Goal: Task Accomplishment & Management: Use online tool/utility

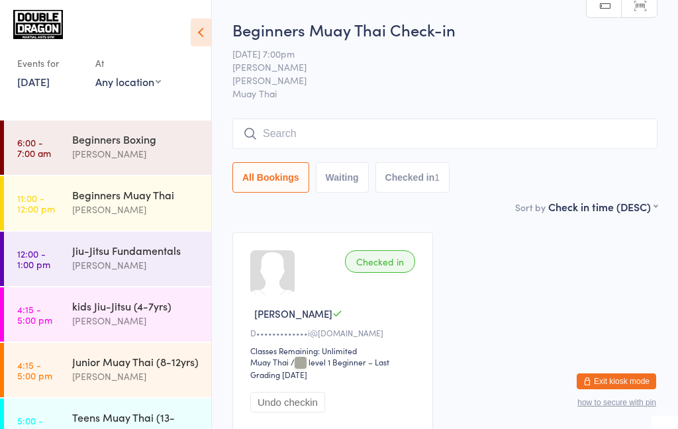
click at [588, 140] on input "search" at bounding box center [445, 134] width 425 height 30
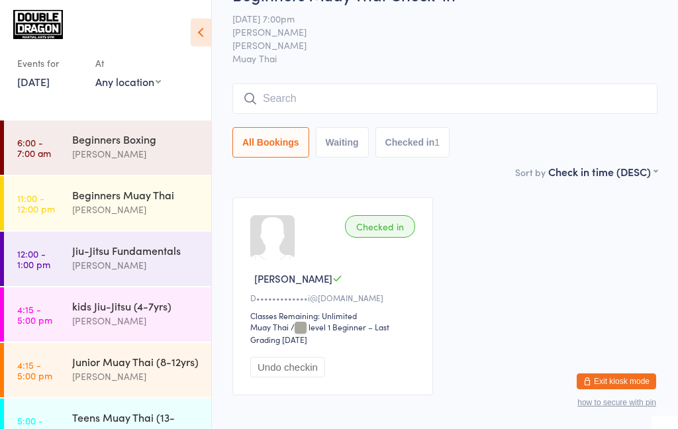
scroll to position [93, 0]
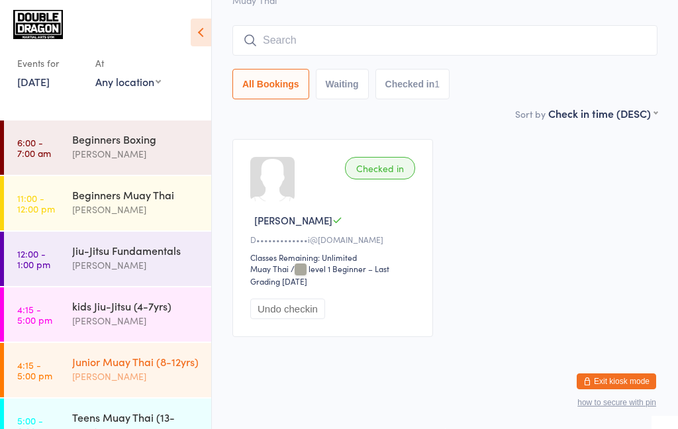
click at [168, 374] on div "[PERSON_NAME]" at bounding box center [136, 376] width 128 height 15
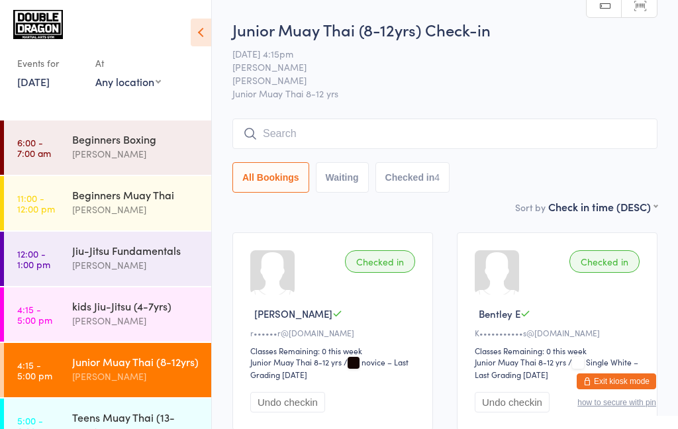
click at [50, 85] on link "[DATE]" at bounding box center [33, 81] width 32 height 15
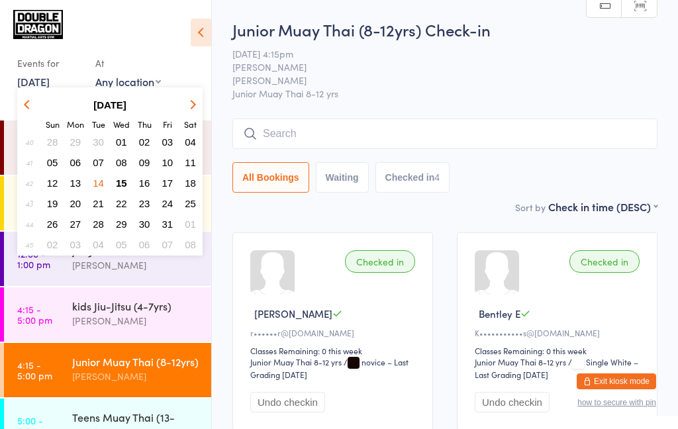
click at [129, 180] on button "15" at bounding box center [121, 183] width 21 height 18
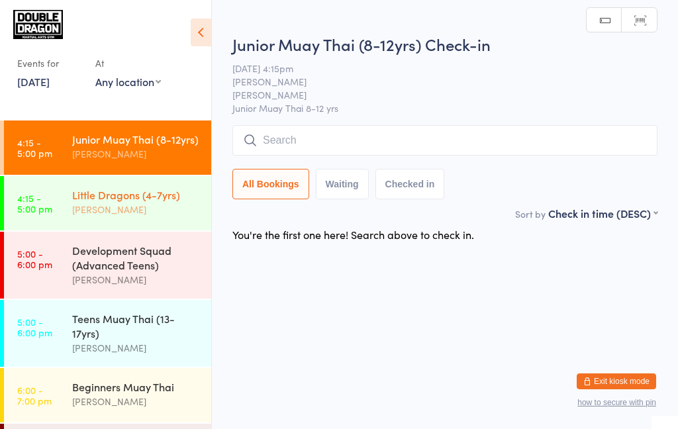
click at [115, 209] on div "[PERSON_NAME]" at bounding box center [136, 209] width 128 height 15
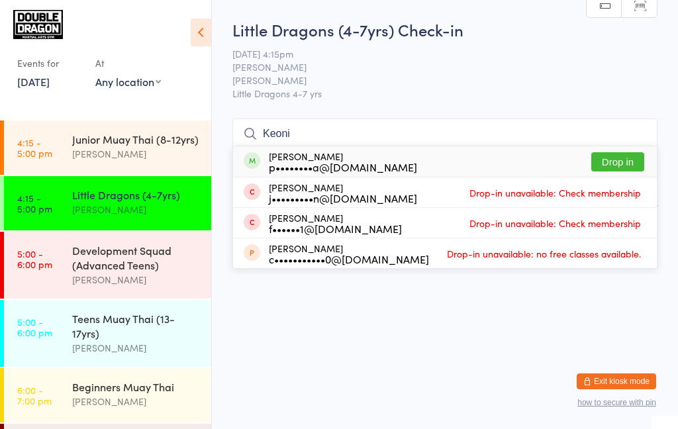
type input "Keoni"
click at [613, 166] on button "Drop in" at bounding box center [618, 161] width 53 height 19
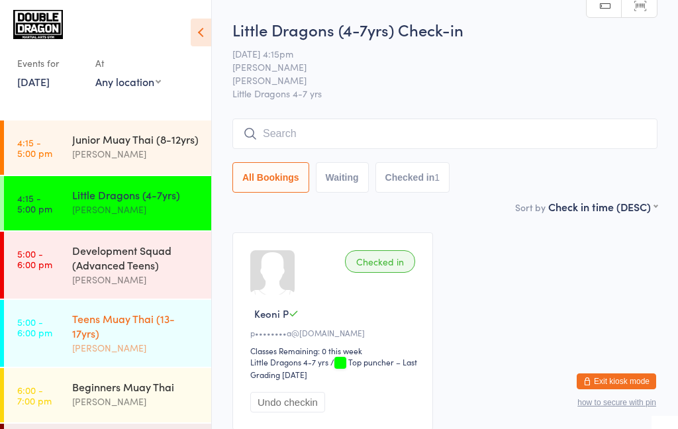
click at [99, 348] on div "[PERSON_NAME]" at bounding box center [136, 348] width 128 height 15
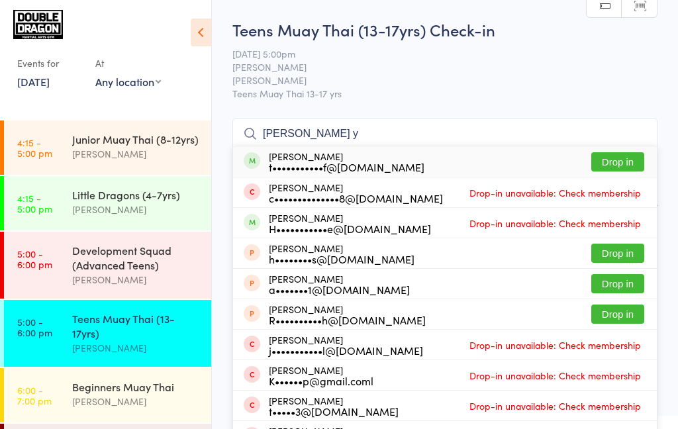
type input "[PERSON_NAME] y"
click at [335, 162] on div "t•••••••••••f@[DOMAIN_NAME]" at bounding box center [347, 167] width 156 height 11
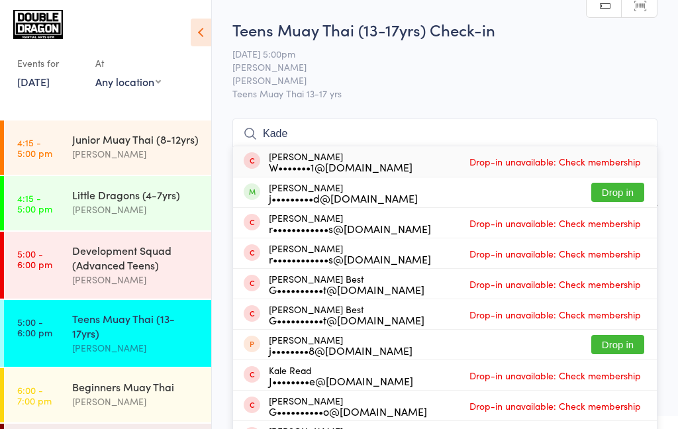
type input "Kade"
click at [622, 196] on button "Drop in" at bounding box center [618, 192] width 53 height 19
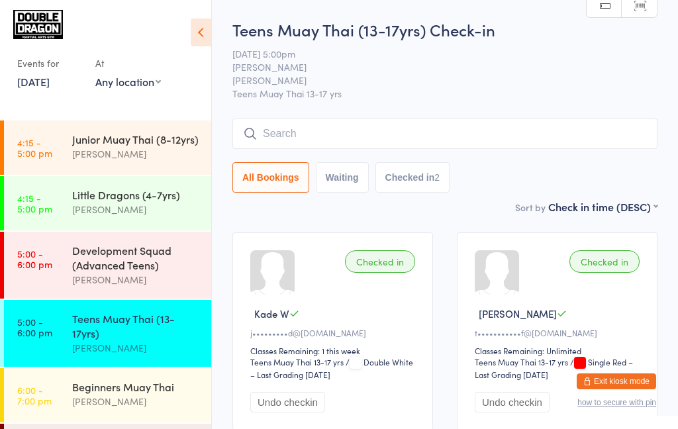
click at [314, 136] on input "search" at bounding box center [445, 134] width 425 height 30
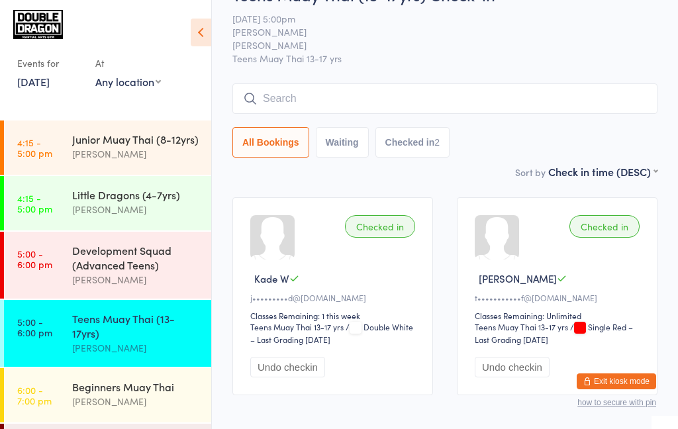
scroll to position [93, 0]
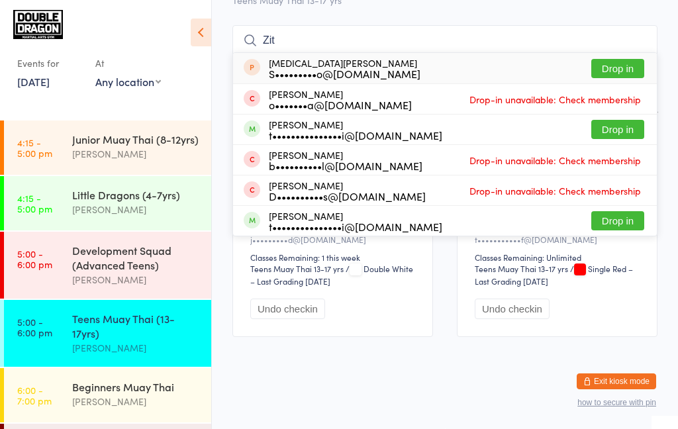
type input "Zit"
click at [607, 133] on button "Drop in" at bounding box center [618, 129] width 53 height 19
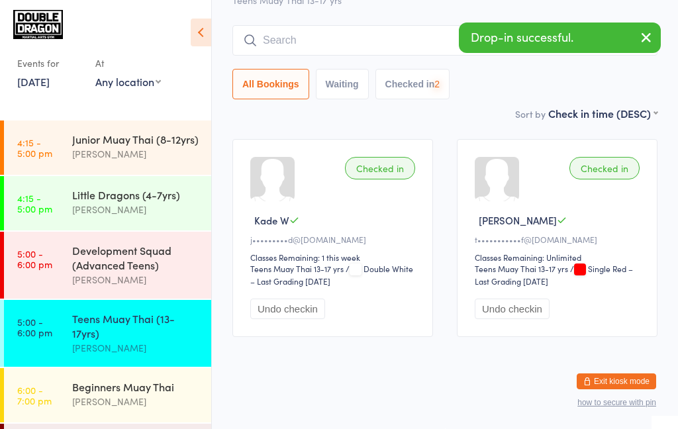
click at [289, 55] on input "search" at bounding box center [445, 40] width 425 height 30
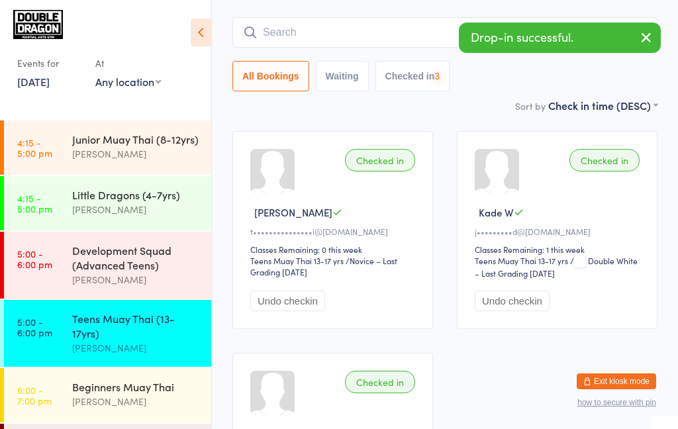
scroll to position [114, 0]
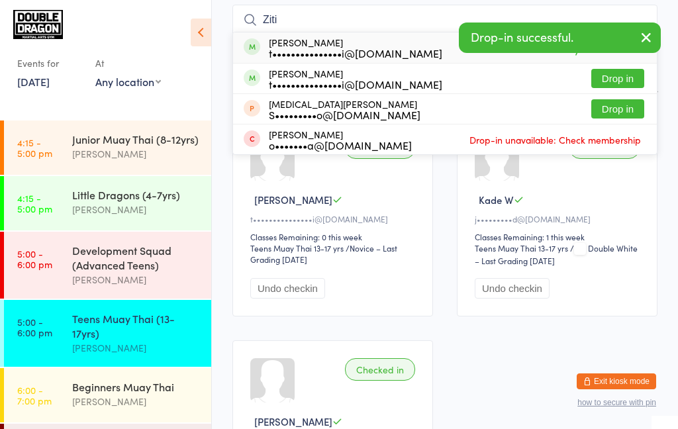
type input "Ziti"
click at [612, 83] on button "Drop in" at bounding box center [618, 78] width 53 height 19
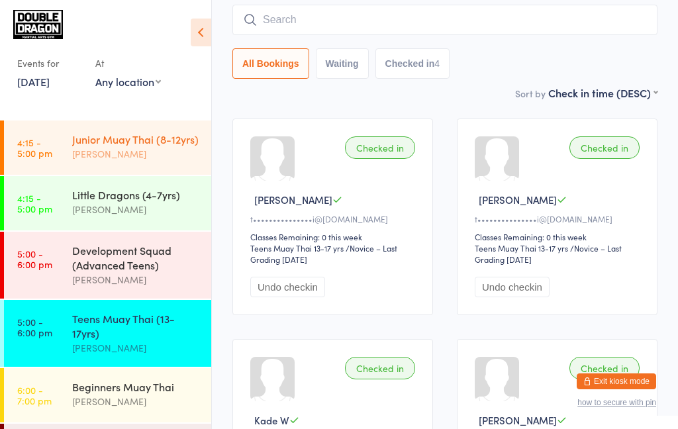
click at [62, 150] on link "4:15 - 5:00 pm Junior Muay Thai (8-12yrs) [PERSON_NAME]" at bounding box center [107, 148] width 207 height 54
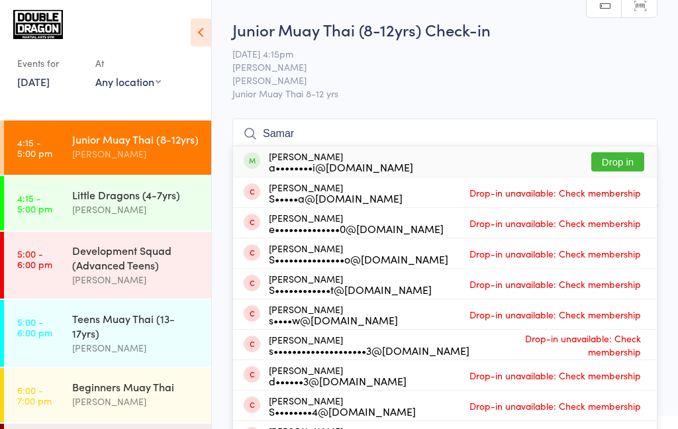
type input "Samar"
click at [624, 167] on button "Drop in" at bounding box center [618, 161] width 53 height 19
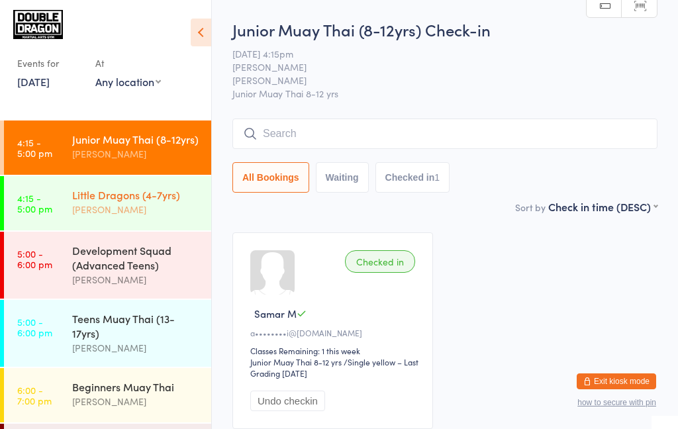
click at [138, 200] on div "Little Dragons (4-7yrs)" at bounding box center [136, 195] width 128 height 15
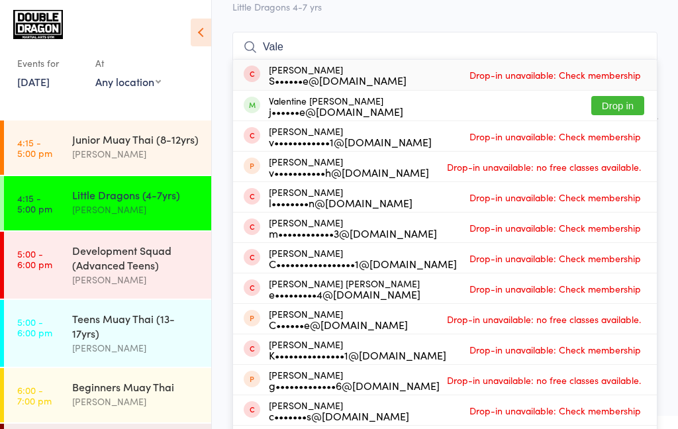
scroll to position [83, 0]
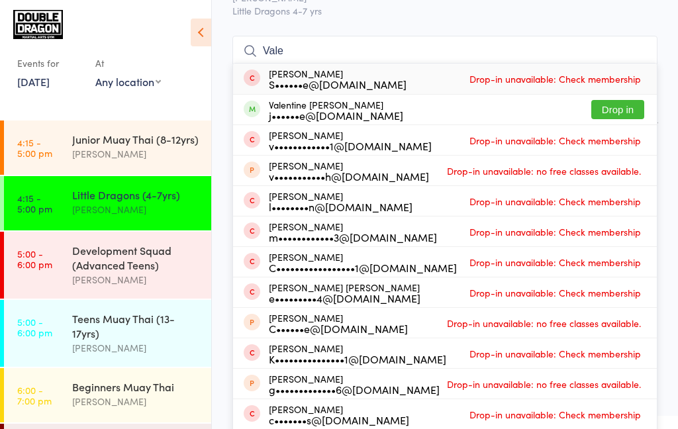
type input "Vale"
click at [345, 113] on div "j••••••e@[DOMAIN_NAME]" at bounding box center [336, 115] width 135 height 11
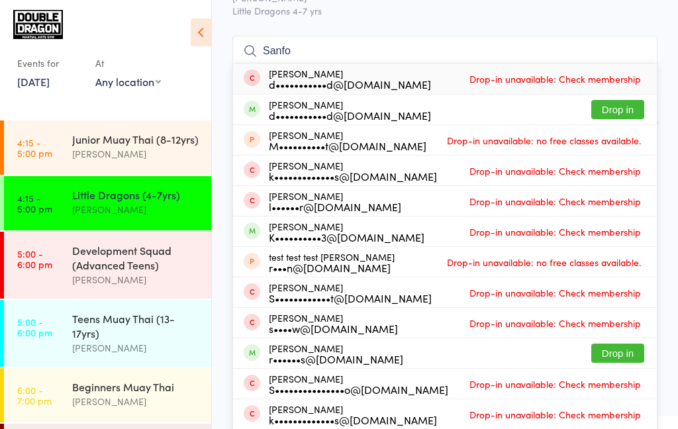
type input "Sanfo"
click at [617, 128] on div "[PERSON_NAME] M••••••••••t@[DOMAIN_NAME] Drop-in unavailable: no free classes a…" at bounding box center [445, 140] width 424 height 30
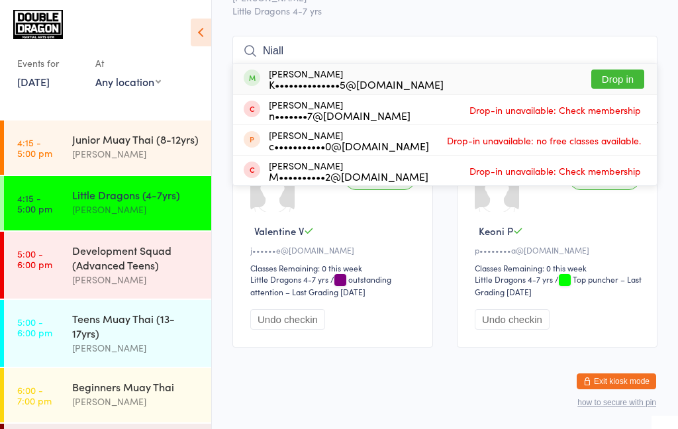
type input "Niall"
click at [610, 82] on button "Drop in" at bounding box center [618, 79] width 53 height 19
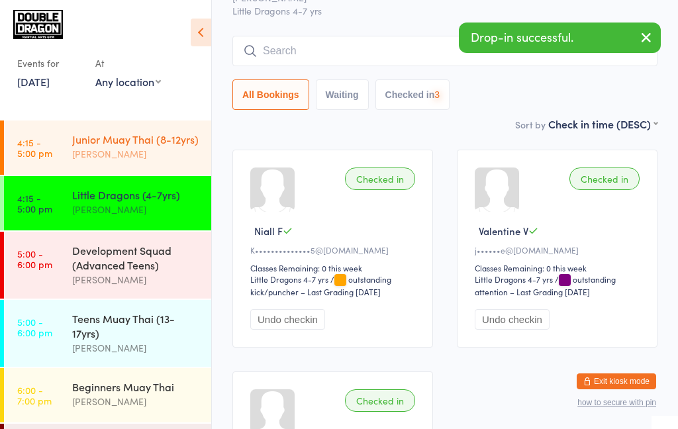
click at [146, 160] on div "[PERSON_NAME]" at bounding box center [136, 153] width 128 height 15
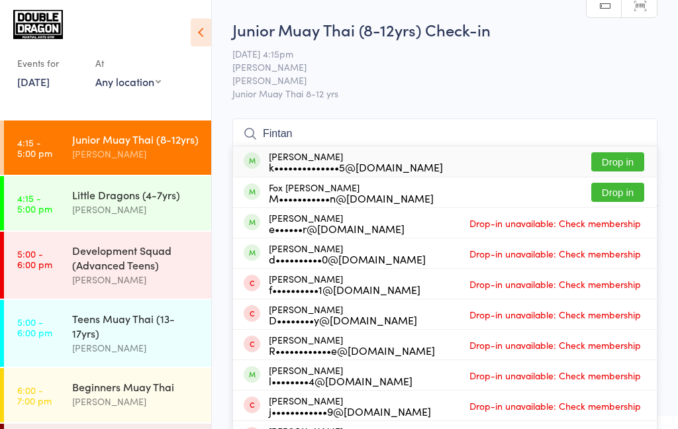
type input "Fintan"
click at [611, 160] on button "Drop in" at bounding box center [618, 161] width 53 height 19
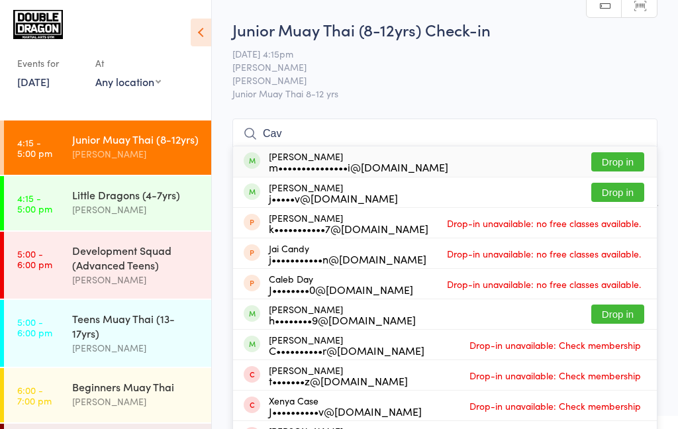
type input "Cav"
click at [620, 166] on button "Drop in" at bounding box center [618, 161] width 53 height 19
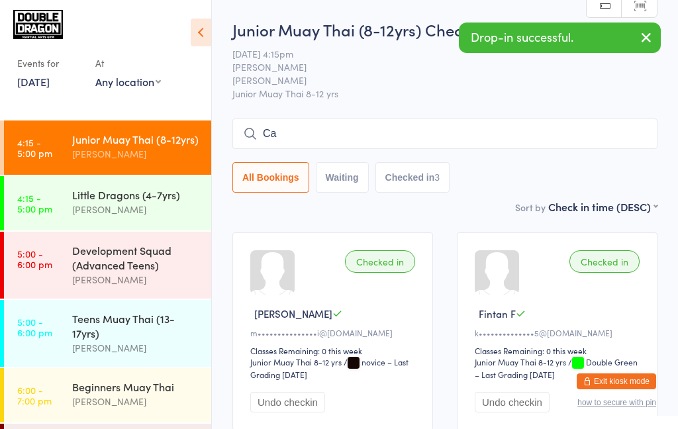
type input "Cav"
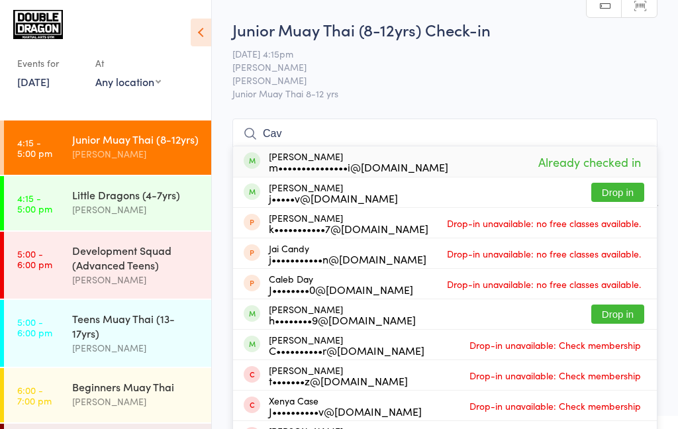
type input "Cav"
click at [616, 195] on button "Drop in" at bounding box center [618, 192] width 53 height 19
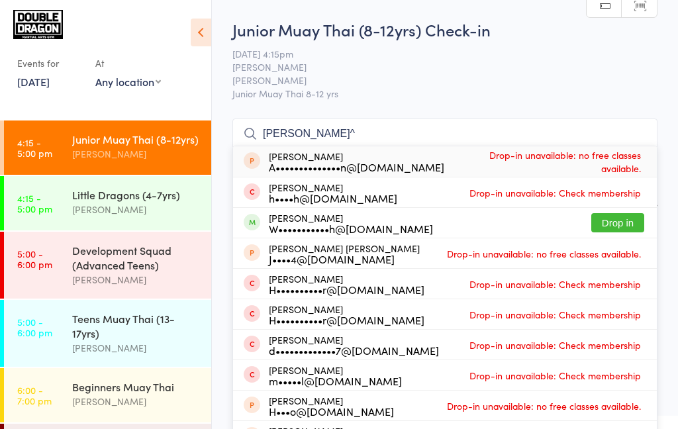
type input "[PERSON_NAME]^"
click at [614, 226] on button "Drop in" at bounding box center [618, 222] width 53 height 19
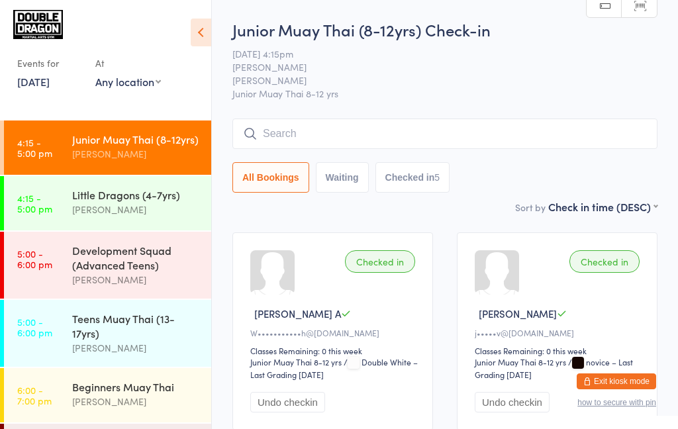
click at [157, 158] on div "[PERSON_NAME]" at bounding box center [136, 153] width 128 height 15
click at [36, 211] on time "4:15 - 5:00 pm" at bounding box center [34, 203] width 35 height 21
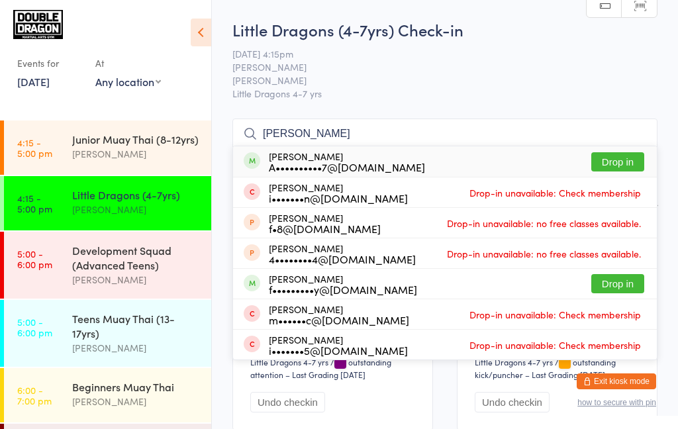
type input "[PERSON_NAME]"
click at [248, 170] on div "[PERSON_NAME] A••••••••••7@[DOMAIN_NAME]" at bounding box center [335, 161] width 182 height 21
type input "I"
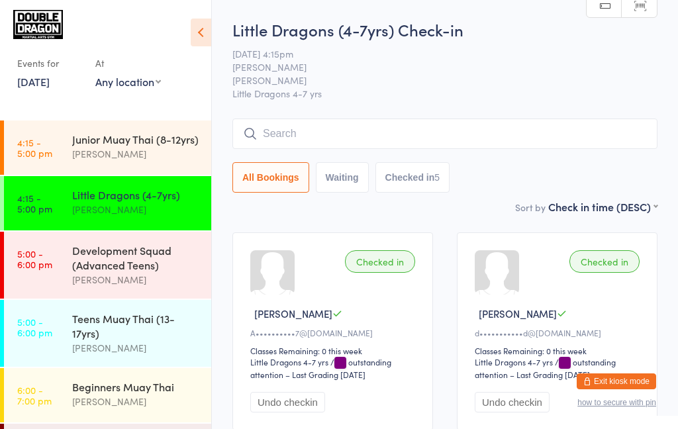
click at [129, 203] on div "[PERSON_NAME]" at bounding box center [136, 209] width 128 height 15
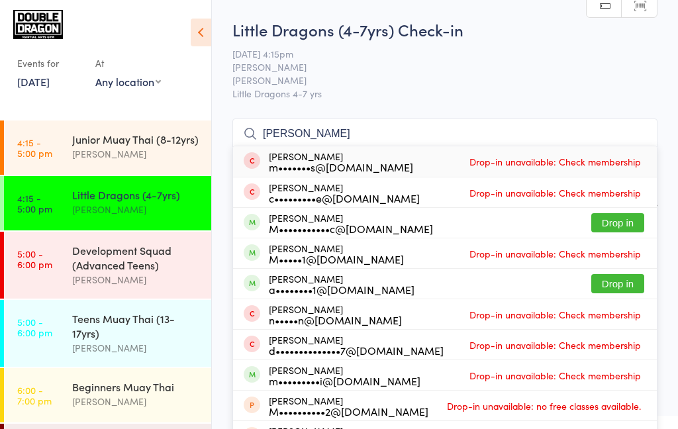
type input "[PERSON_NAME]"
click at [277, 228] on div "M•••••••••••c@[DOMAIN_NAME]" at bounding box center [351, 228] width 164 height 11
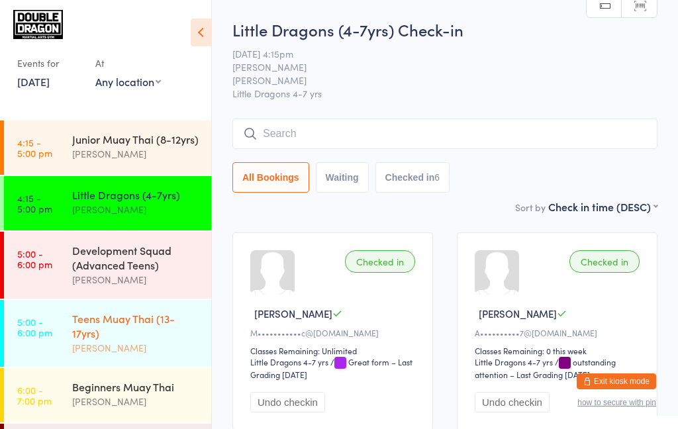
click at [75, 327] on div "Teens Muay Thai (13-17yrs)" at bounding box center [136, 325] width 128 height 29
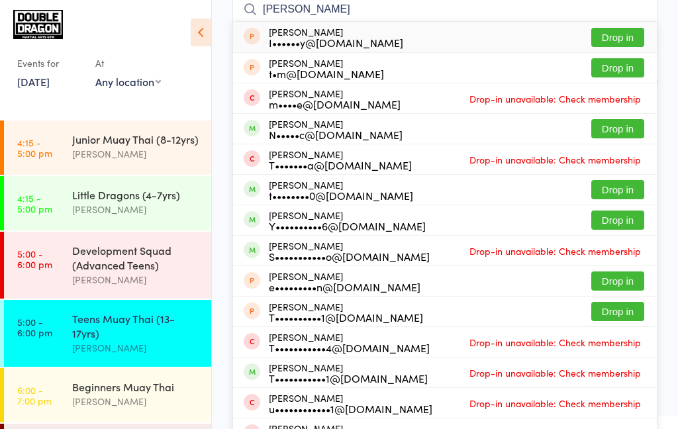
scroll to position [127, 0]
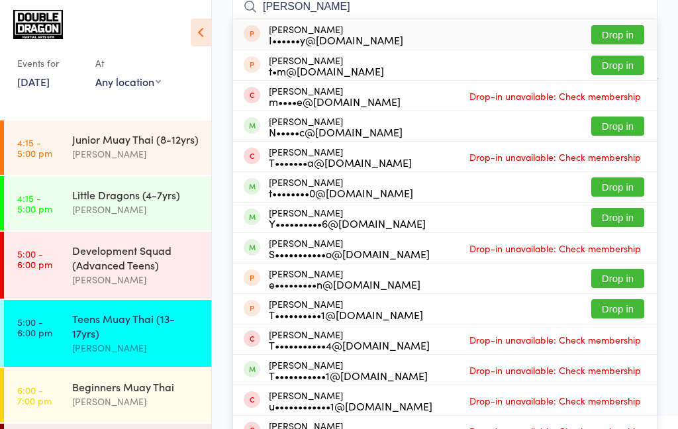
type input "[PERSON_NAME]"
click at [616, 191] on button "Drop in" at bounding box center [618, 187] width 53 height 19
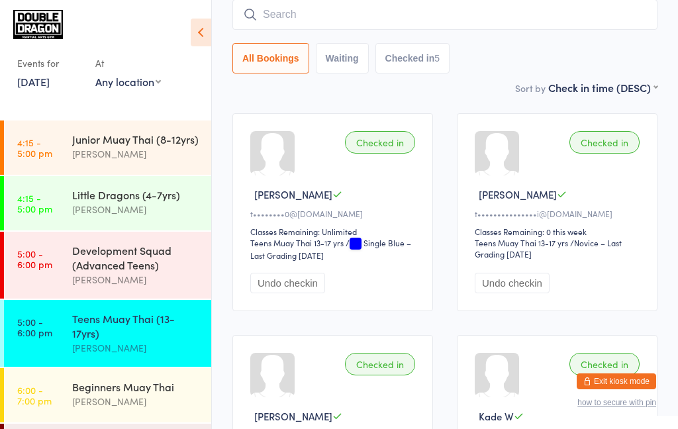
click at [421, 12] on input "search" at bounding box center [445, 14] width 425 height 30
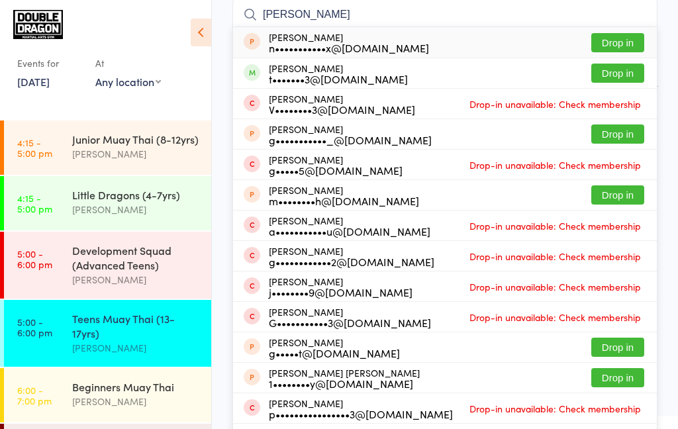
type input "[PERSON_NAME]"
click at [620, 76] on button "Drop in" at bounding box center [618, 73] width 53 height 19
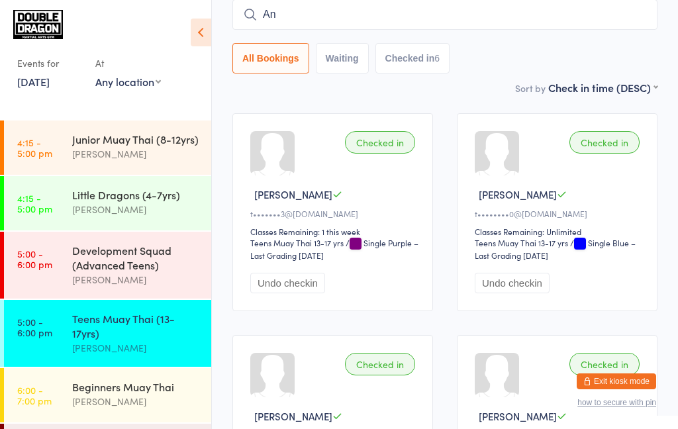
type input "Anz"
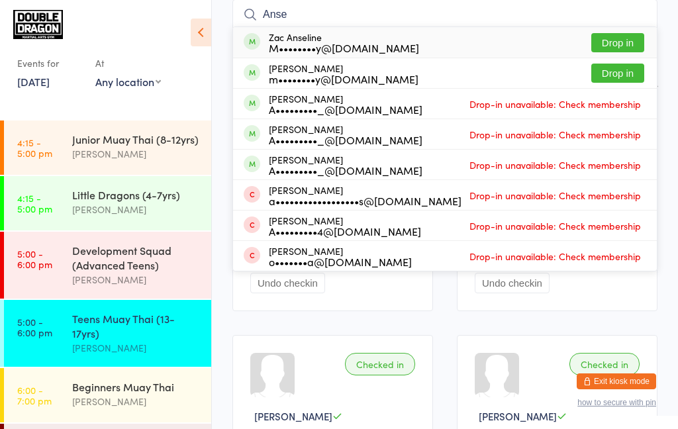
type input "Anse"
click at [608, 77] on button "Drop in" at bounding box center [618, 73] width 53 height 19
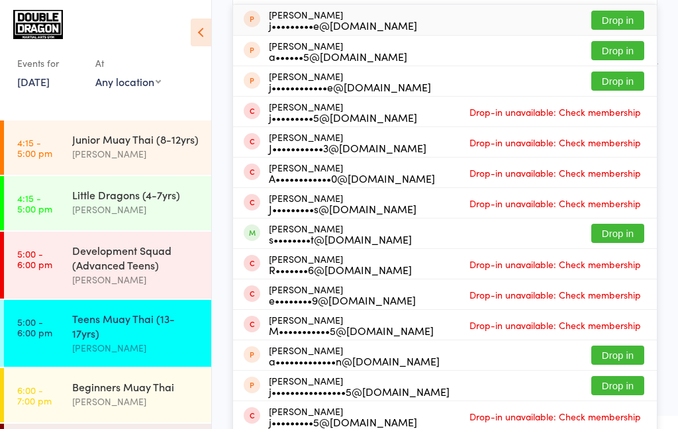
scroll to position [151, 0]
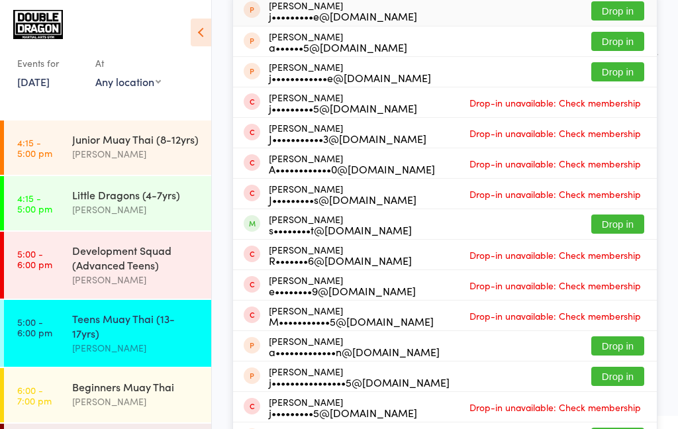
type input "Jack"
click at [607, 229] on button "Drop in" at bounding box center [618, 224] width 53 height 19
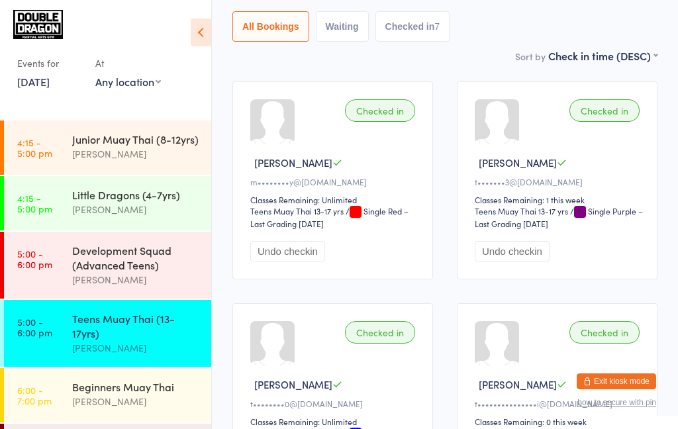
scroll to position [0, 0]
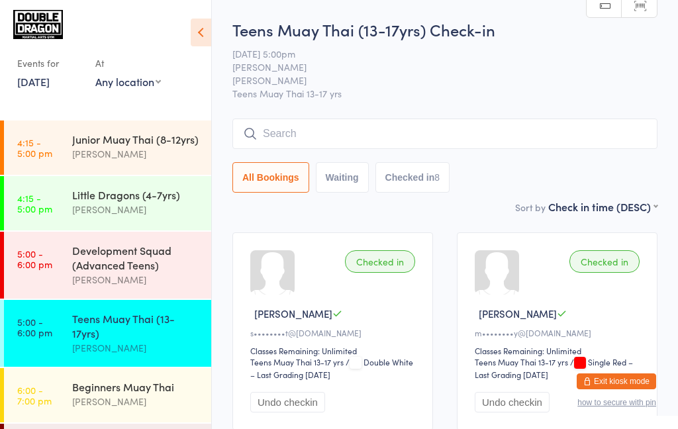
click at [151, 331] on div "Teens Muay Thai (13-17yrs)" at bounding box center [136, 325] width 128 height 29
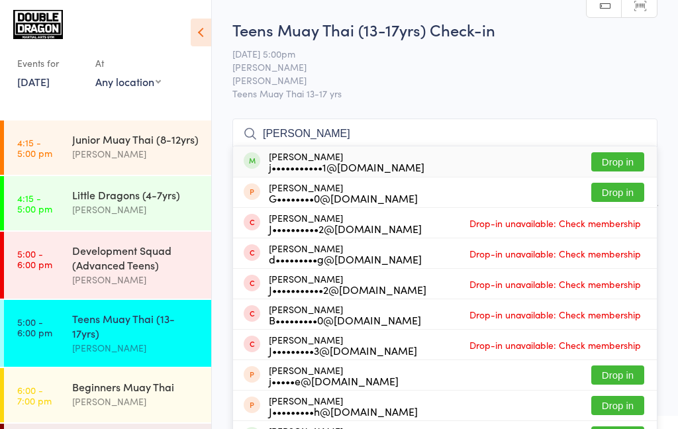
type input "[PERSON_NAME]"
click at [632, 158] on button "Drop in" at bounding box center [618, 161] width 53 height 19
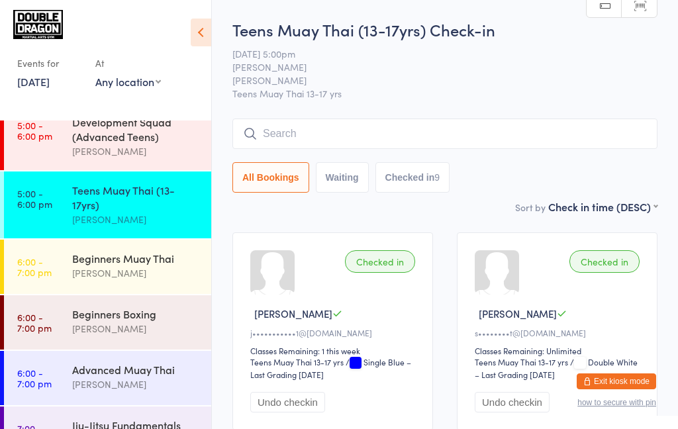
scroll to position [232, 0]
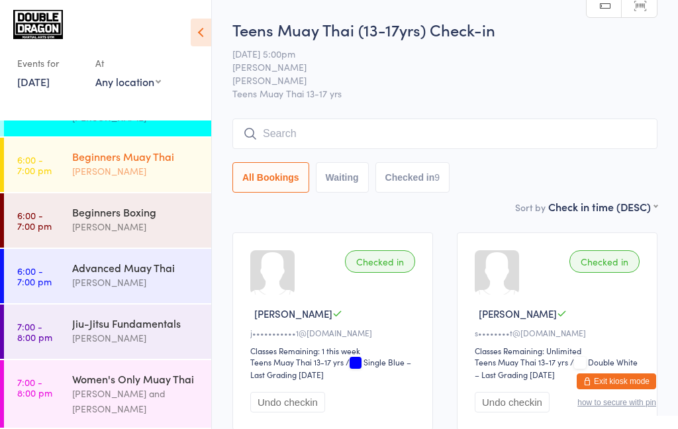
click at [58, 164] on link "6:00 - 7:00 pm Beginners Muay Thai [PERSON_NAME]" at bounding box center [107, 165] width 207 height 54
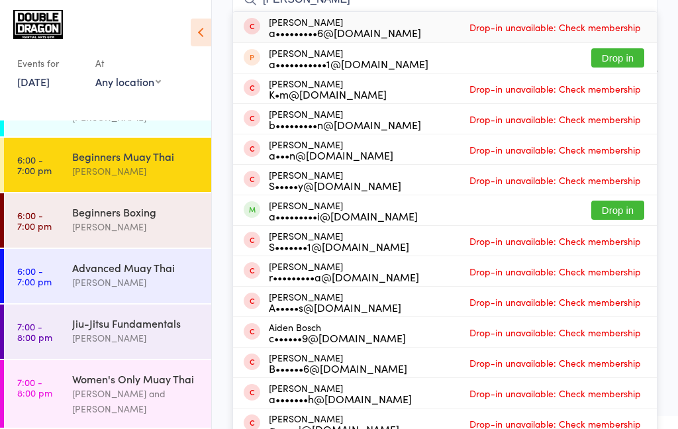
scroll to position [176, 0]
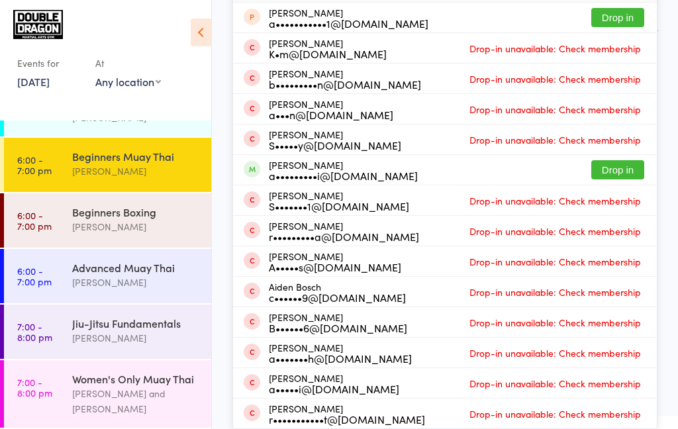
type input "[PERSON_NAME]"
click at [605, 173] on button "Drop in" at bounding box center [618, 169] width 53 height 19
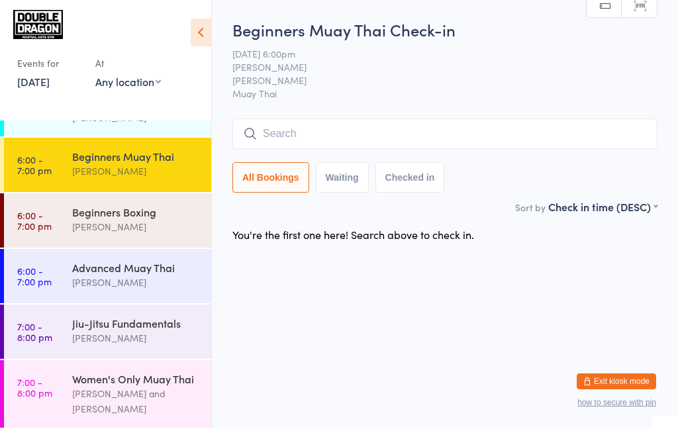
scroll to position [0, 0]
